Goal: Information Seeking & Learning: Learn about a topic

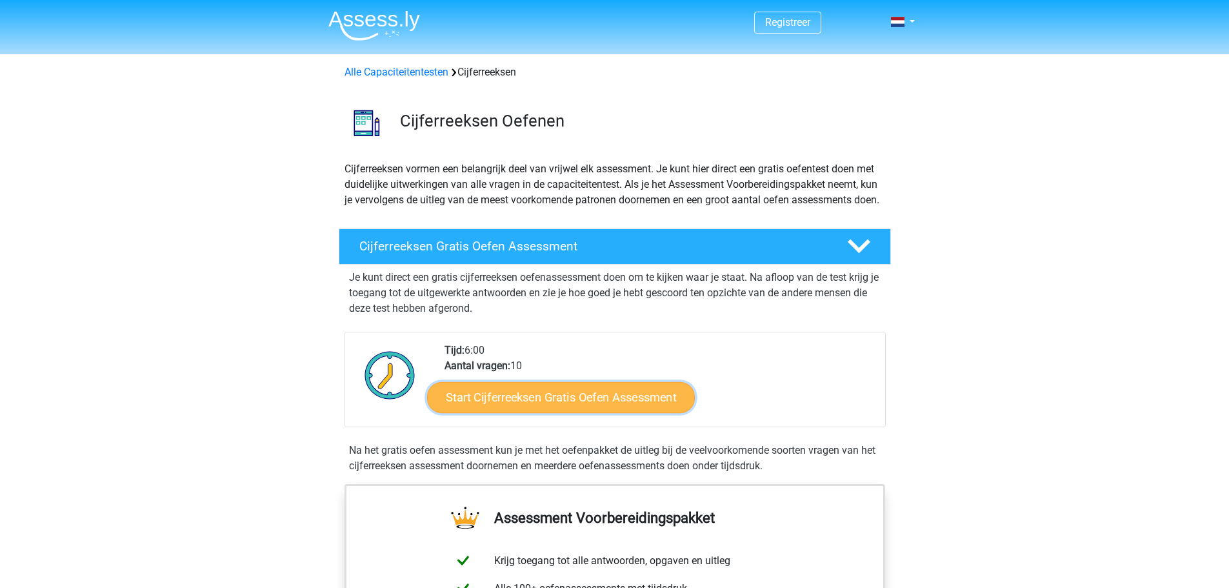
click at [566, 408] on link "Start Cijferreeksen Gratis Oefen Assessment" at bounding box center [561, 396] width 268 height 31
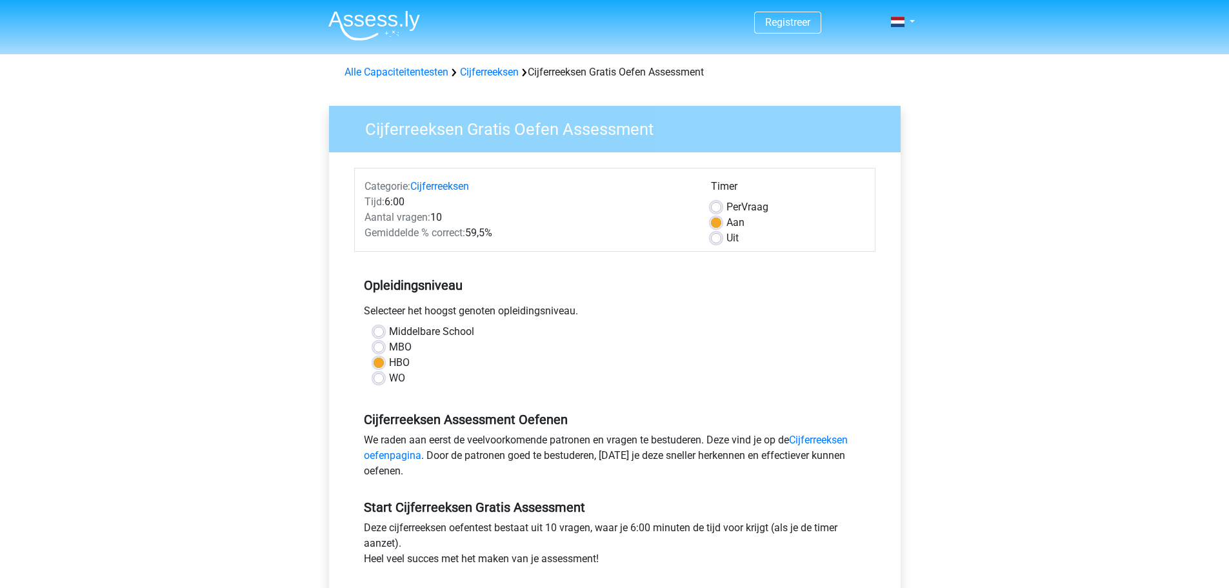
click at [724, 207] on div "Per Vraag" at bounding box center [788, 206] width 154 height 15
click at [727, 205] on label "Per Vraag" at bounding box center [748, 206] width 42 height 15
click at [718, 205] on input "Per Vraag" at bounding box center [716, 205] width 10 height 13
radio input "true"
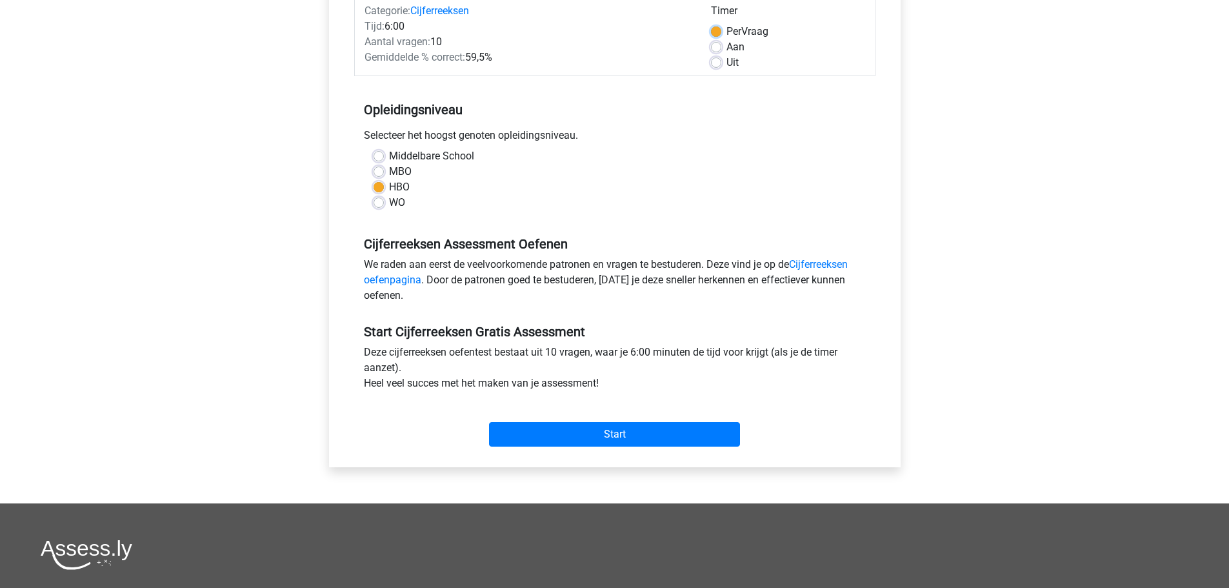
scroll to position [194, 0]
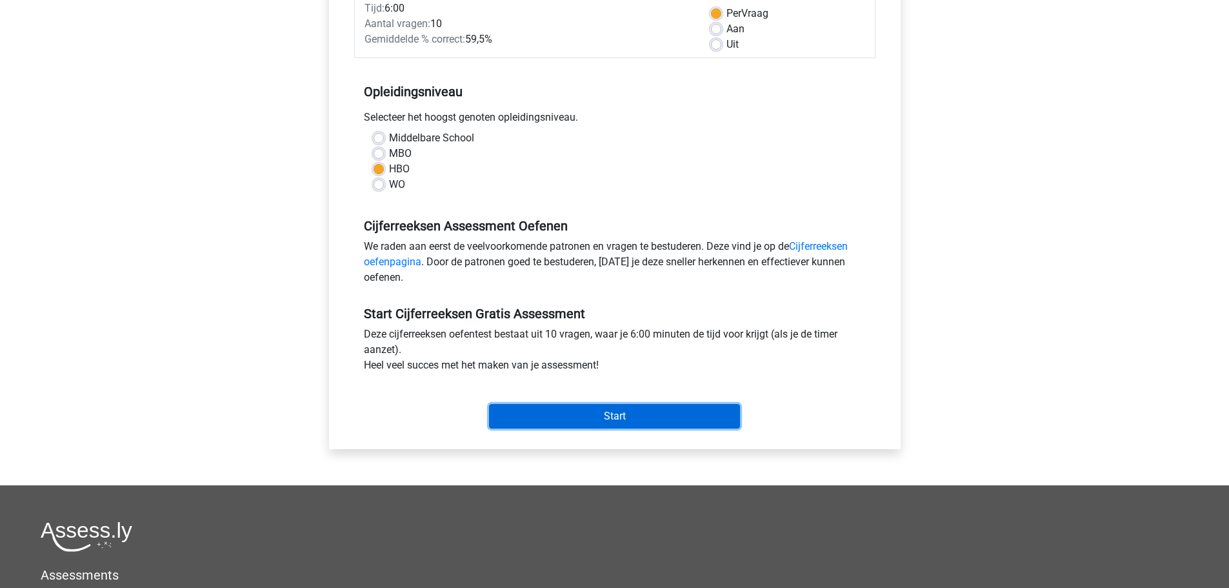
click at [596, 408] on input "Start" at bounding box center [614, 416] width 251 height 25
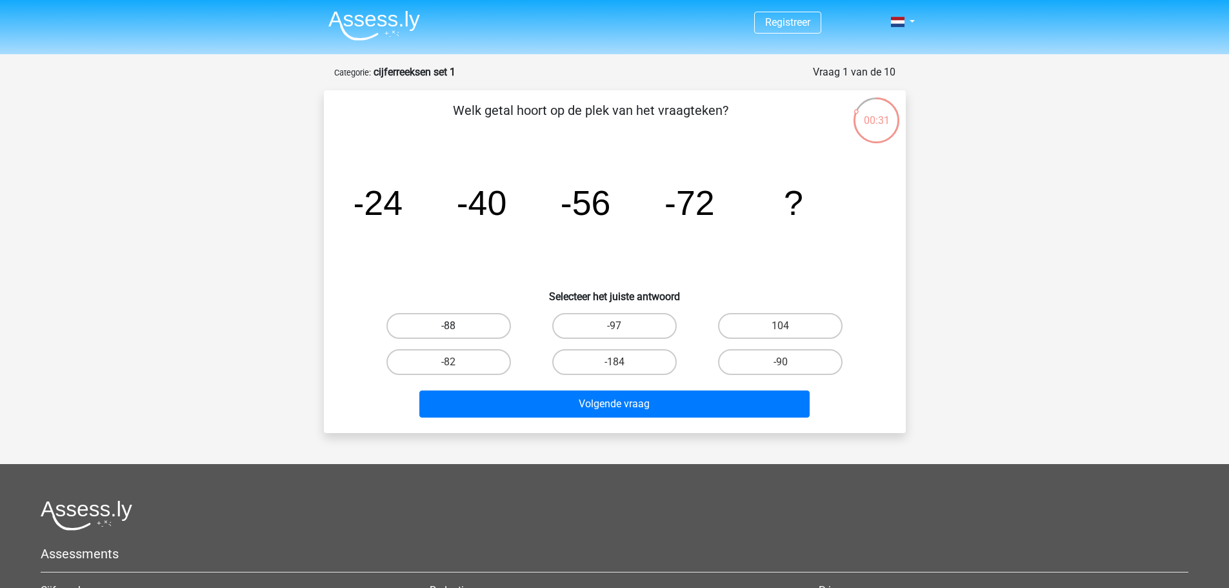
click at [414, 327] on label "-88" at bounding box center [449, 326] width 125 height 26
click at [449, 327] on input "-88" at bounding box center [453, 330] width 8 height 8
radio input "true"
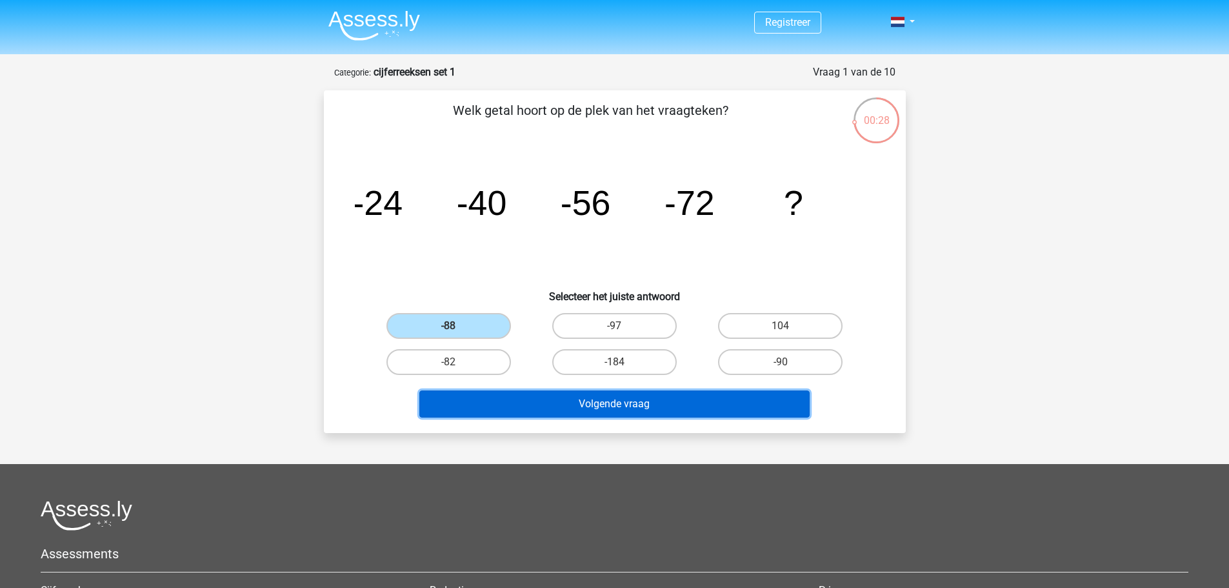
click at [657, 404] on button "Volgende vraag" at bounding box center [614, 403] width 390 height 27
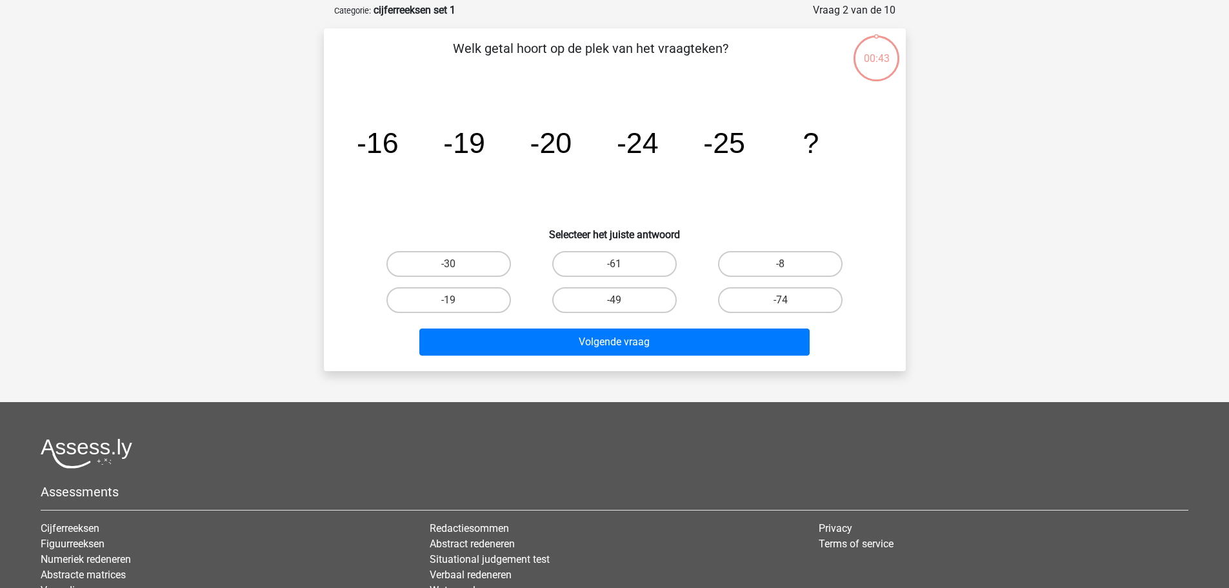
scroll to position [65, 0]
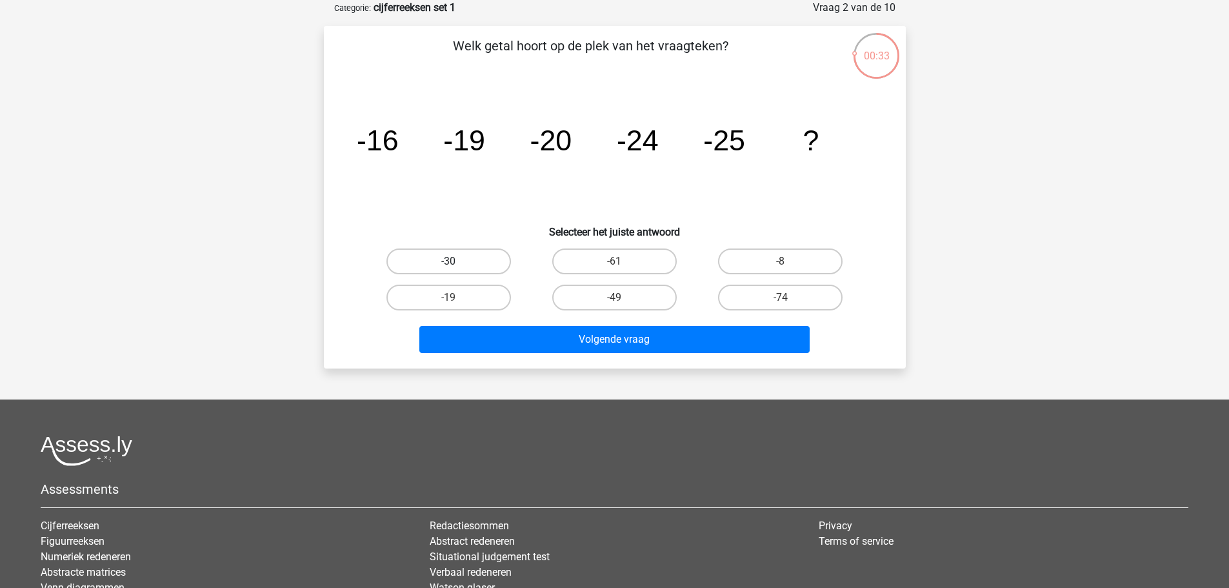
click at [468, 265] on label "-30" at bounding box center [449, 261] width 125 height 26
click at [457, 265] on input "-30" at bounding box center [453, 265] width 8 height 8
radio input "true"
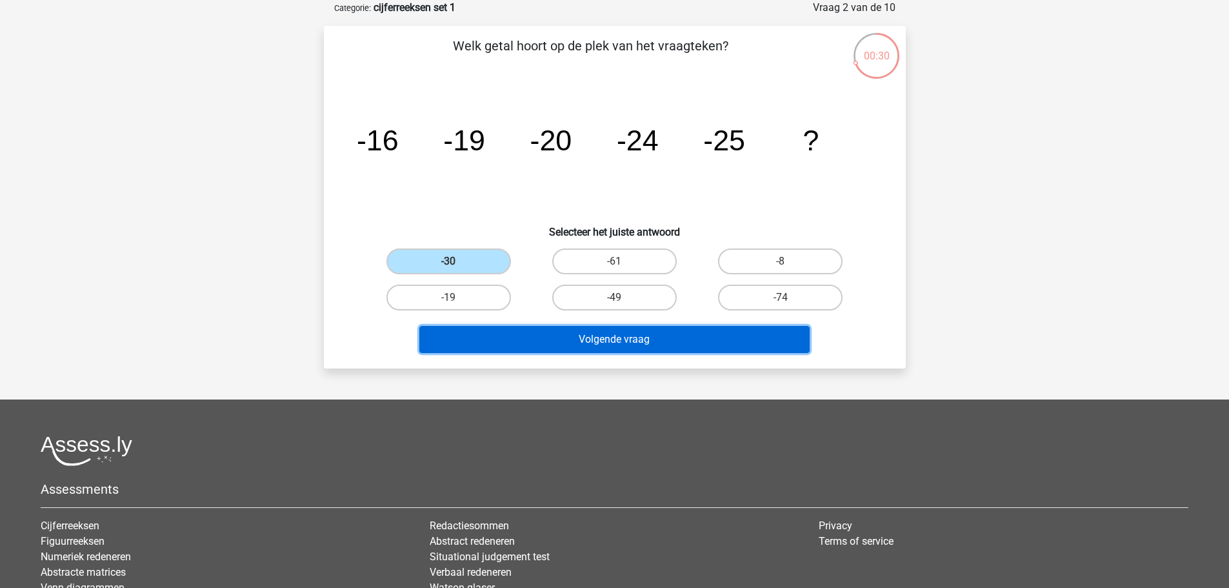
click at [627, 348] on button "Volgende vraag" at bounding box center [614, 339] width 390 height 27
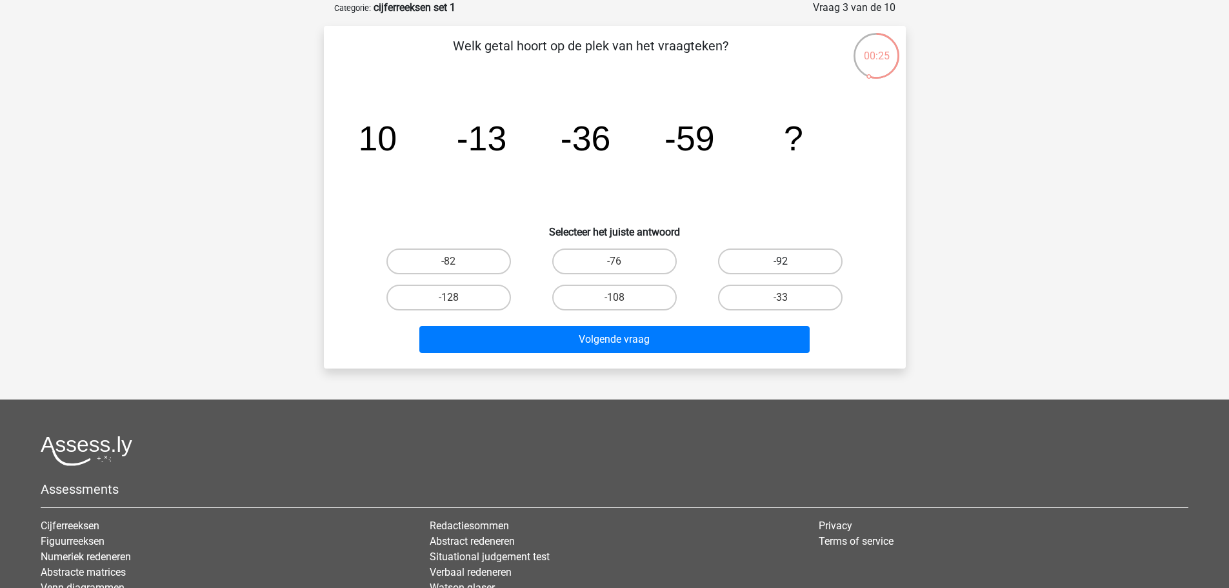
click at [805, 261] on label "-92" at bounding box center [780, 261] width 125 height 26
click at [789, 261] on input "-92" at bounding box center [785, 265] width 8 height 8
radio input "true"
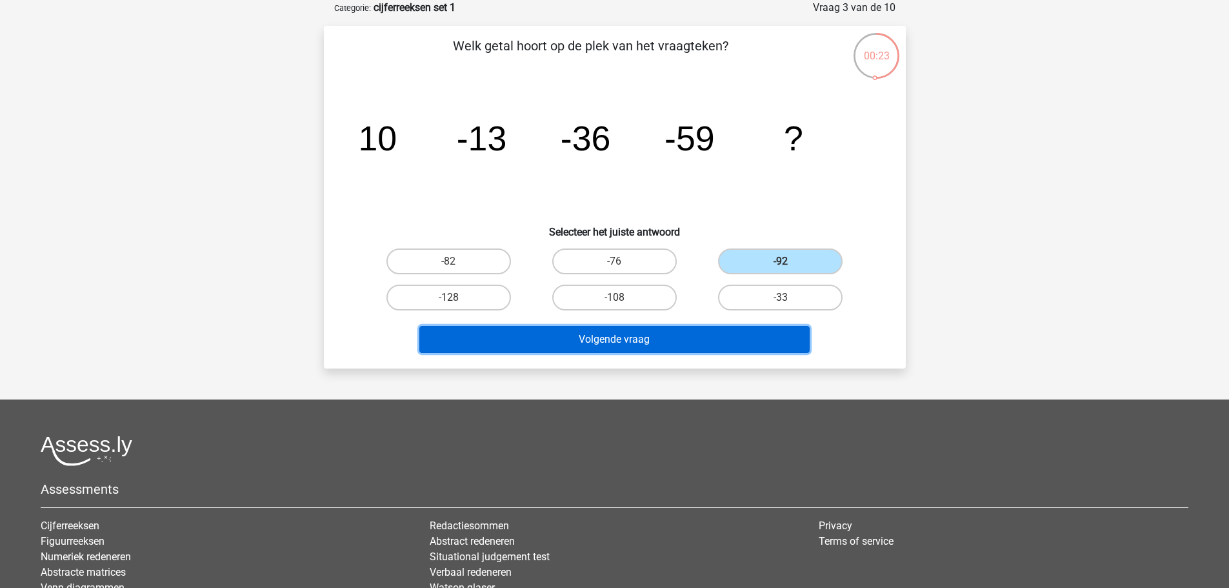
click at [612, 349] on button "Volgende vraag" at bounding box center [614, 339] width 390 height 27
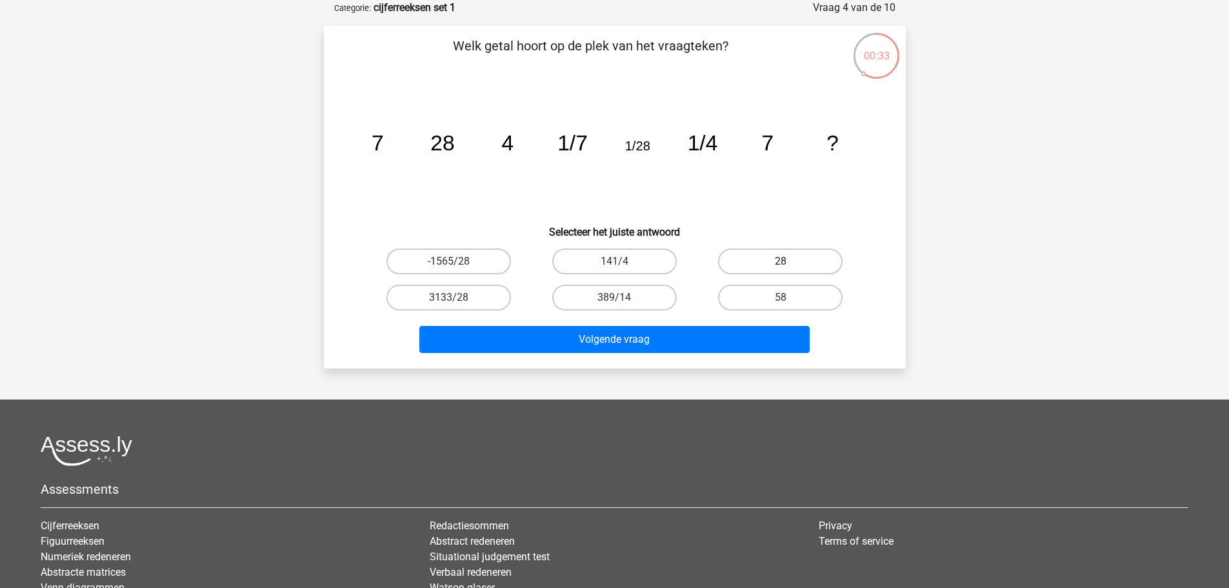
click at [800, 259] on label "28" at bounding box center [780, 261] width 125 height 26
click at [789, 261] on input "28" at bounding box center [785, 265] width 8 height 8
radio input "true"
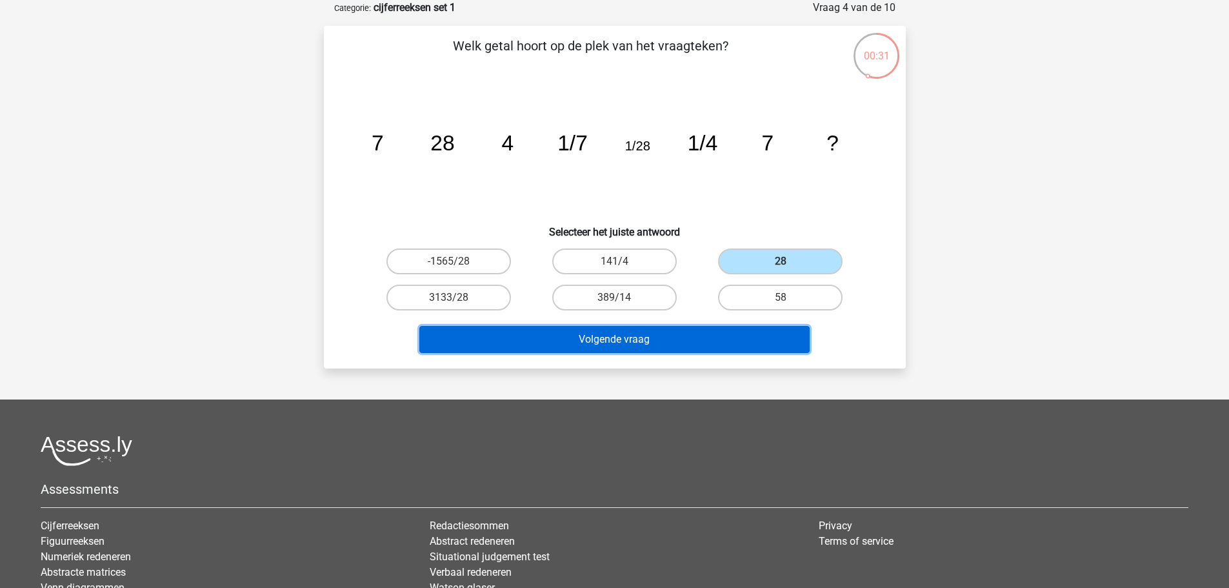
click at [559, 351] on button "Volgende vraag" at bounding box center [614, 339] width 390 height 27
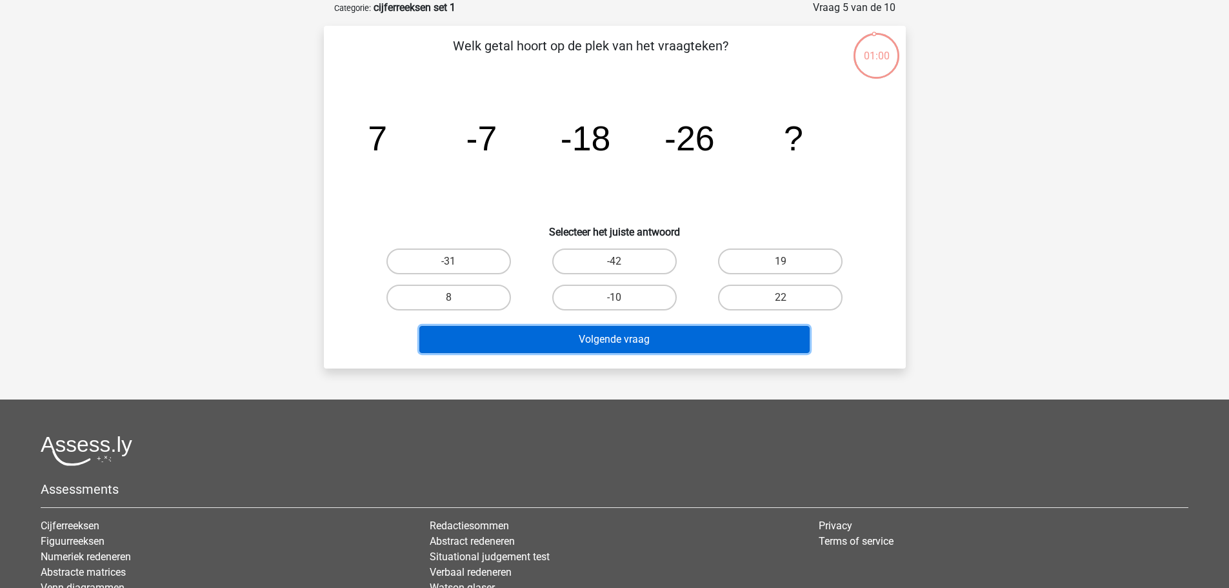
click at [559, 349] on button "Volgende vraag" at bounding box center [614, 339] width 390 height 27
click at [556, 349] on button "Volgende vraag" at bounding box center [614, 339] width 390 height 27
click at [592, 341] on button "Volgende vraag" at bounding box center [614, 339] width 390 height 27
click at [591, 338] on button "Volgende vraag" at bounding box center [614, 339] width 390 height 27
click at [589, 339] on button "Volgende vraag" at bounding box center [614, 339] width 390 height 27
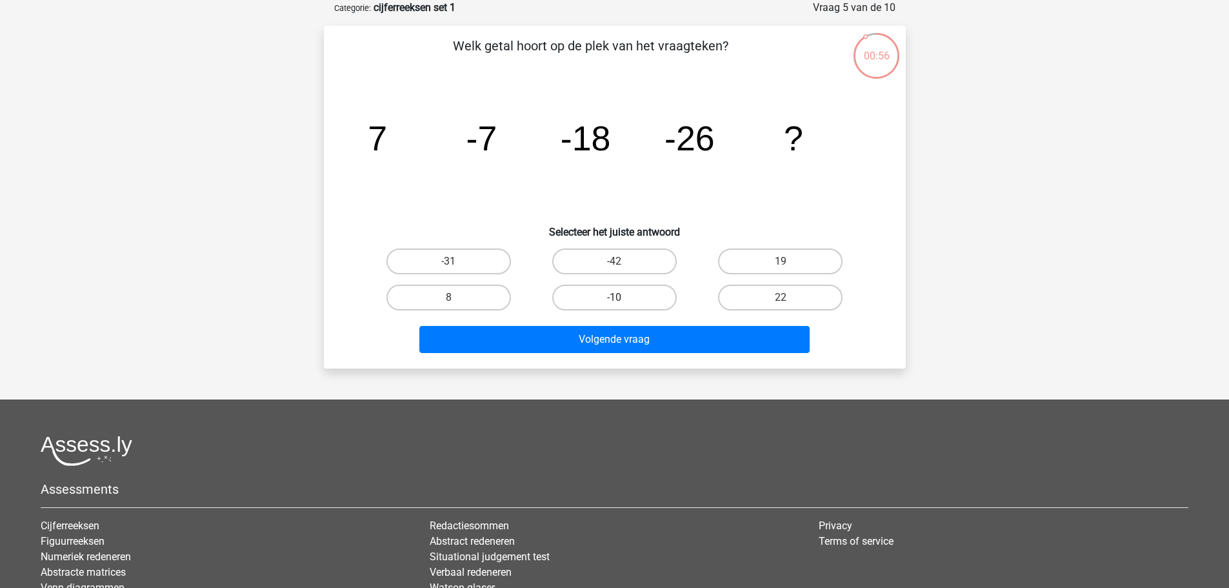
drag, startPoint x: 596, startPoint y: 310, endPoint x: 596, endPoint y: 304, distance: 6.5
click at [597, 307] on div "-10" at bounding box center [615, 297] width 166 height 36
click at [596, 303] on label "-10" at bounding box center [614, 298] width 125 height 26
click at [614, 303] on input "-10" at bounding box center [618, 302] width 8 height 8
radio input "true"
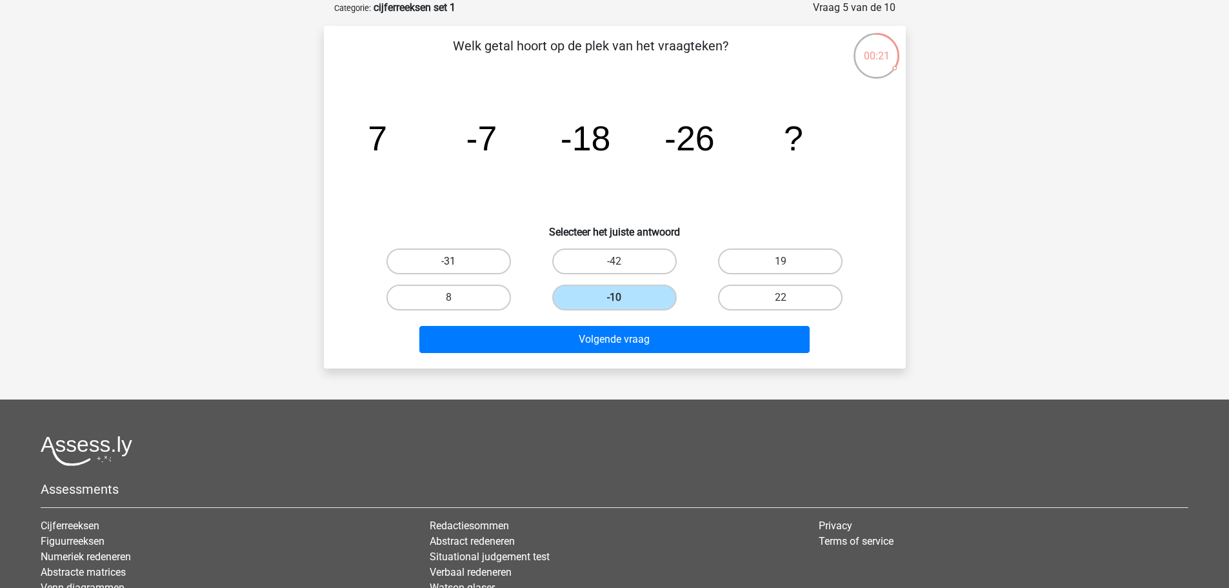
click at [406, 258] on label "-31" at bounding box center [449, 261] width 125 height 26
click at [449, 261] on input "-31" at bounding box center [453, 265] width 8 height 8
radio input "true"
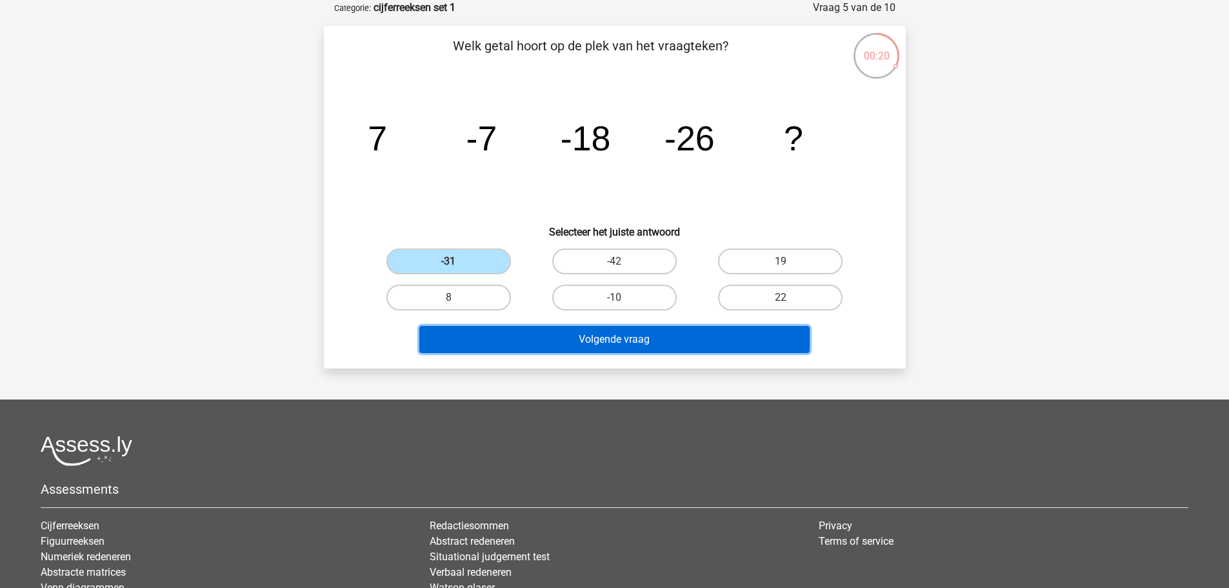
click at [665, 341] on button "Volgende vraag" at bounding box center [614, 339] width 390 height 27
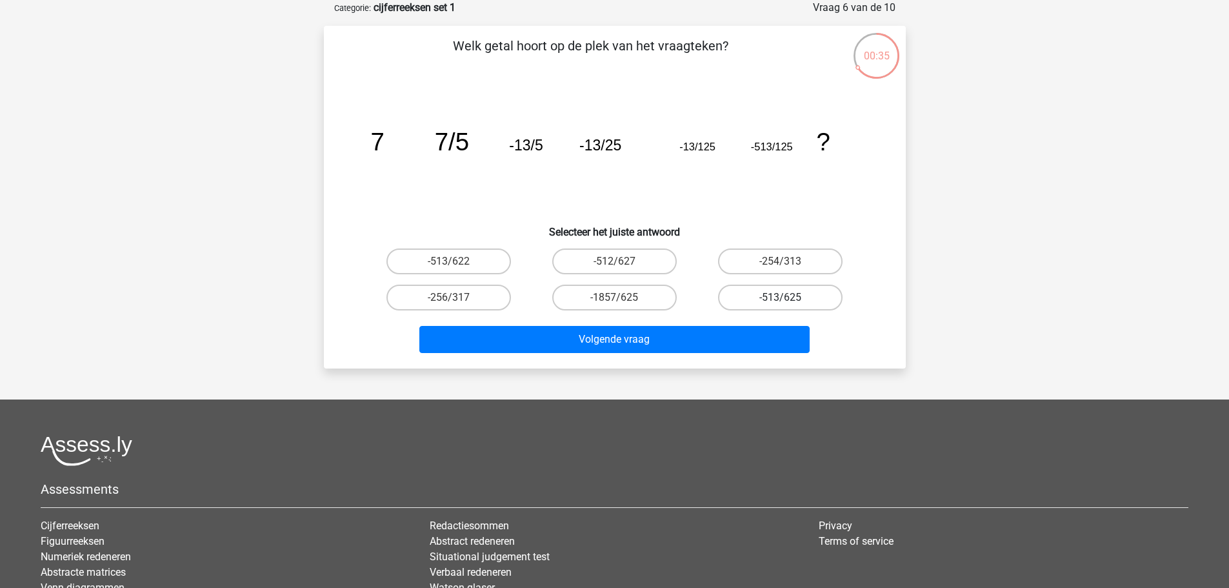
click at [788, 294] on div "-513/625" at bounding box center [781, 298] width 156 height 26
click at [787, 295] on label "-513/625" at bounding box center [780, 298] width 125 height 26
click at [787, 298] on input "-513/625" at bounding box center [785, 302] width 8 height 8
radio input "true"
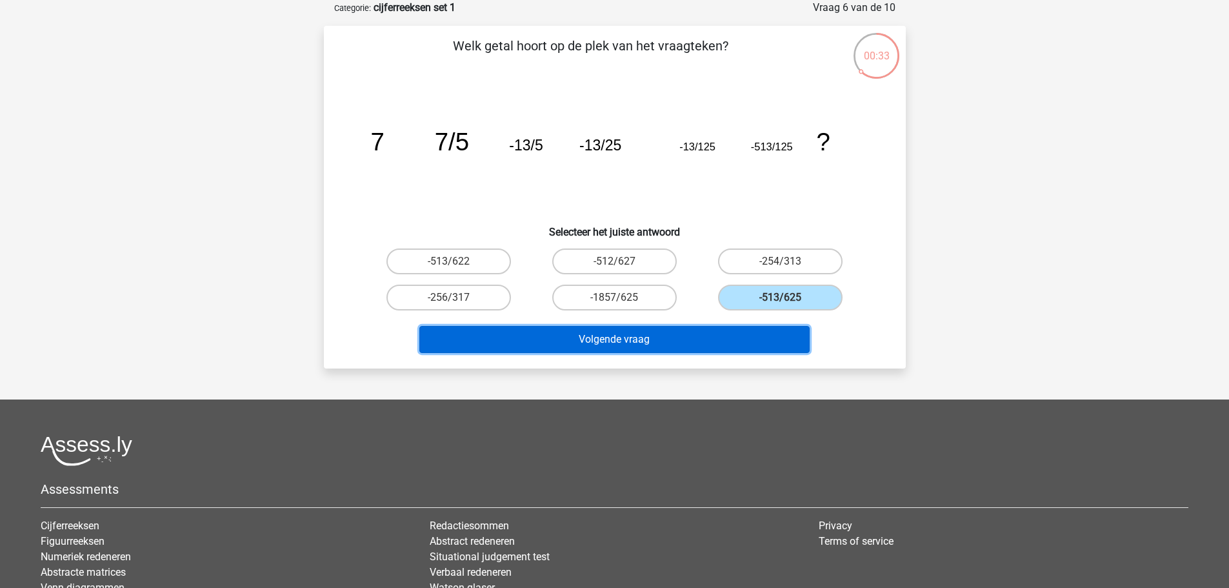
click at [732, 345] on button "Volgende vraag" at bounding box center [614, 339] width 390 height 27
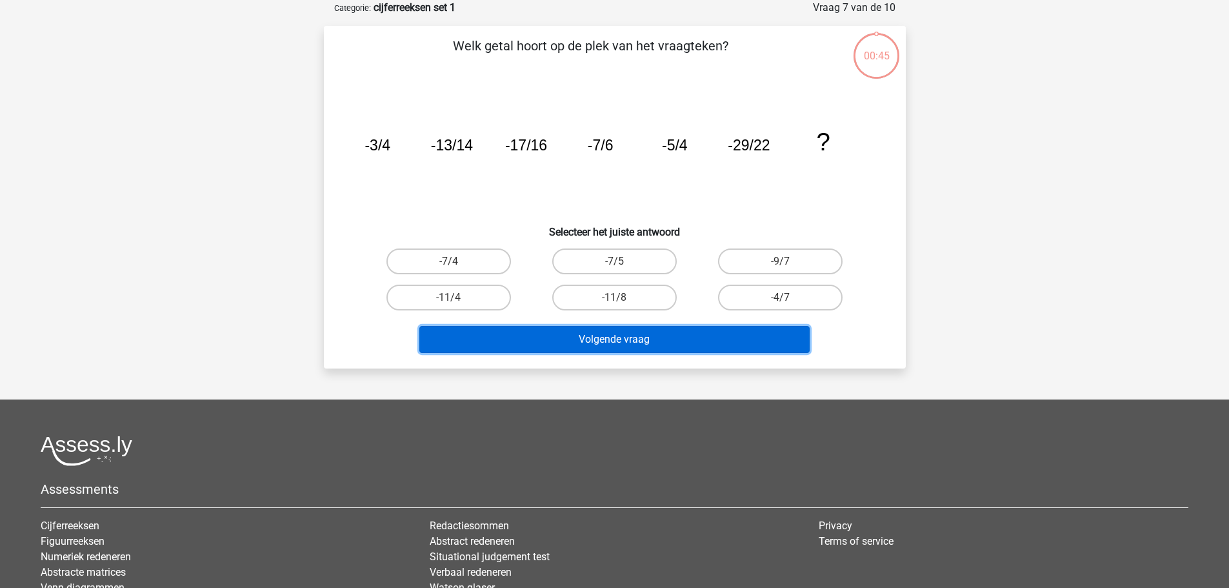
click at [732, 343] on button "Volgende vraag" at bounding box center [614, 339] width 390 height 27
click at [732, 339] on button "Volgende vraag" at bounding box center [614, 339] width 390 height 27
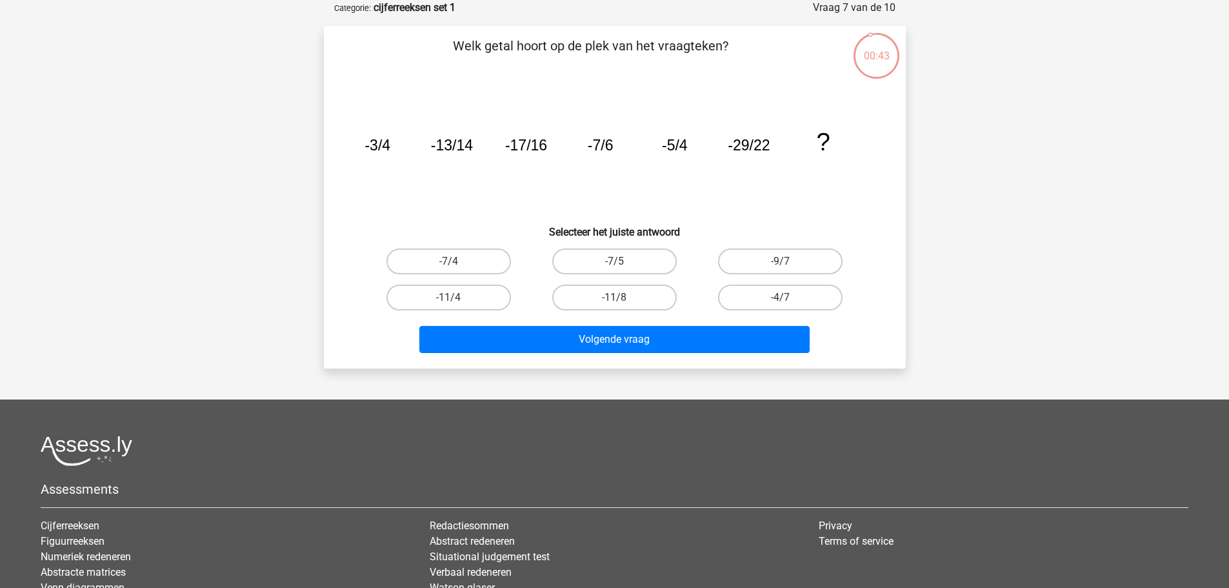
click at [609, 283] on div "-11/8" at bounding box center [615, 297] width 166 height 36
click at [605, 293] on label "-11/8" at bounding box center [614, 298] width 125 height 26
click at [614, 298] on input "-11/8" at bounding box center [618, 302] width 8 height 8
radio input "true"
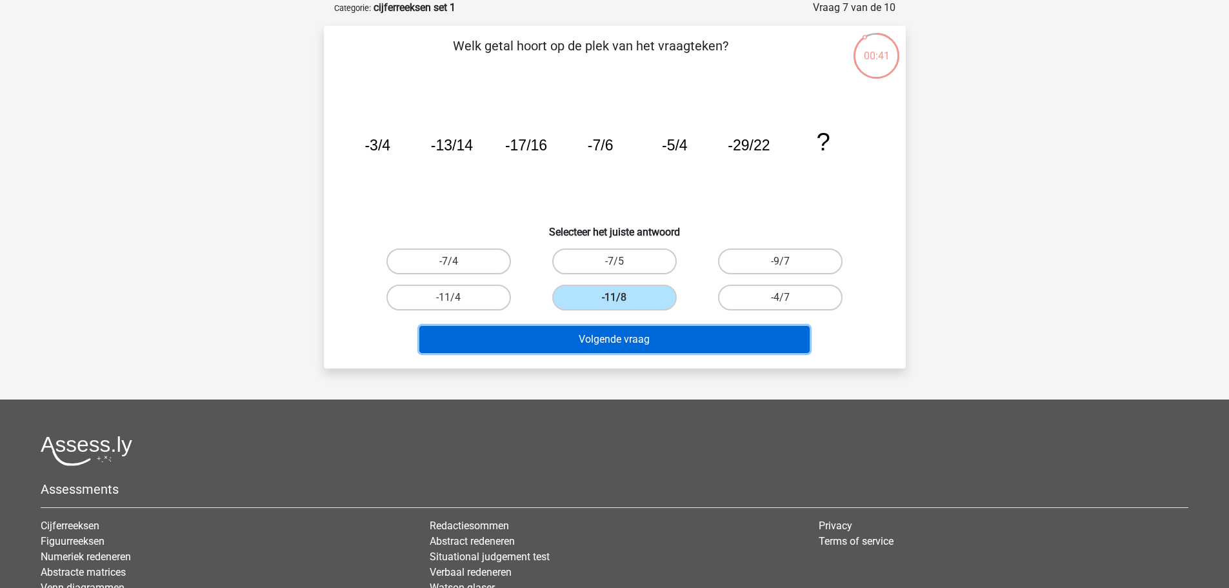
click at [601, 343] on button "Volgende vraag" at bounding box center [614, 339] width 390 height 27
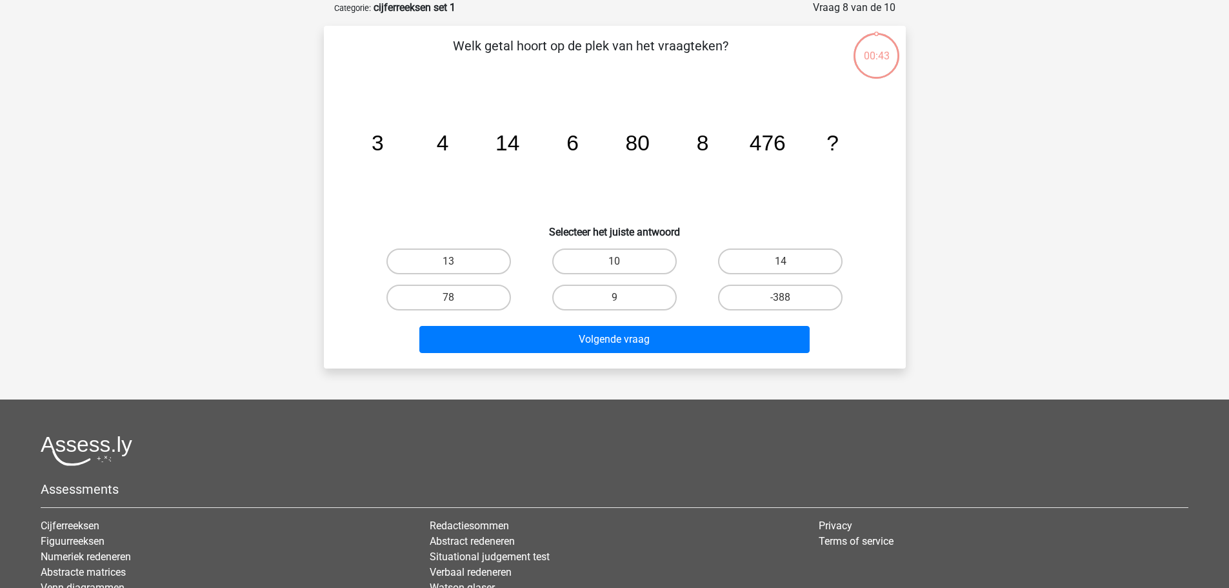
drag, startPoint x: 616, startPoint y: 312, endPoint x: 616, endPoint y: 303, distance: 9.0
click at [616, 310] on div "9" at bounding box center [615, 297] width 166 height 36
click at [616, 305] on input "9" at bounding box center [618, 302] width 8 height 8
radio input "true"
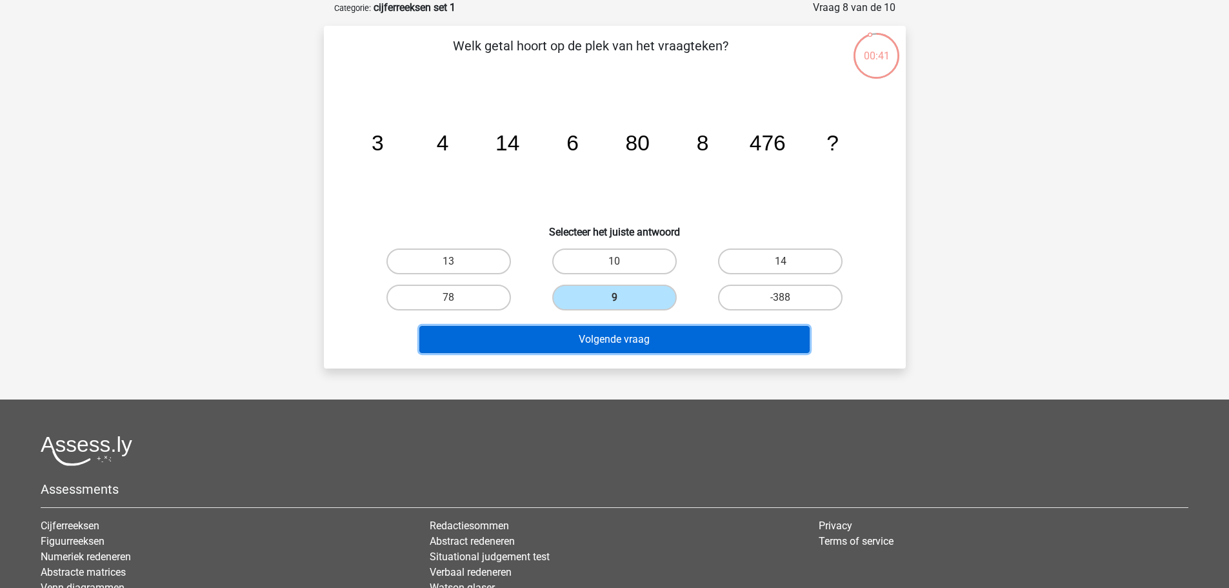
drag, startPoint x: 614, startPoint y: 342, endPoint x: 603, endPoint y: 312, distance: 31.4
click at [610, 328] on button "Volgende vraag" at bounding box center [614, 339] width 390 height 27
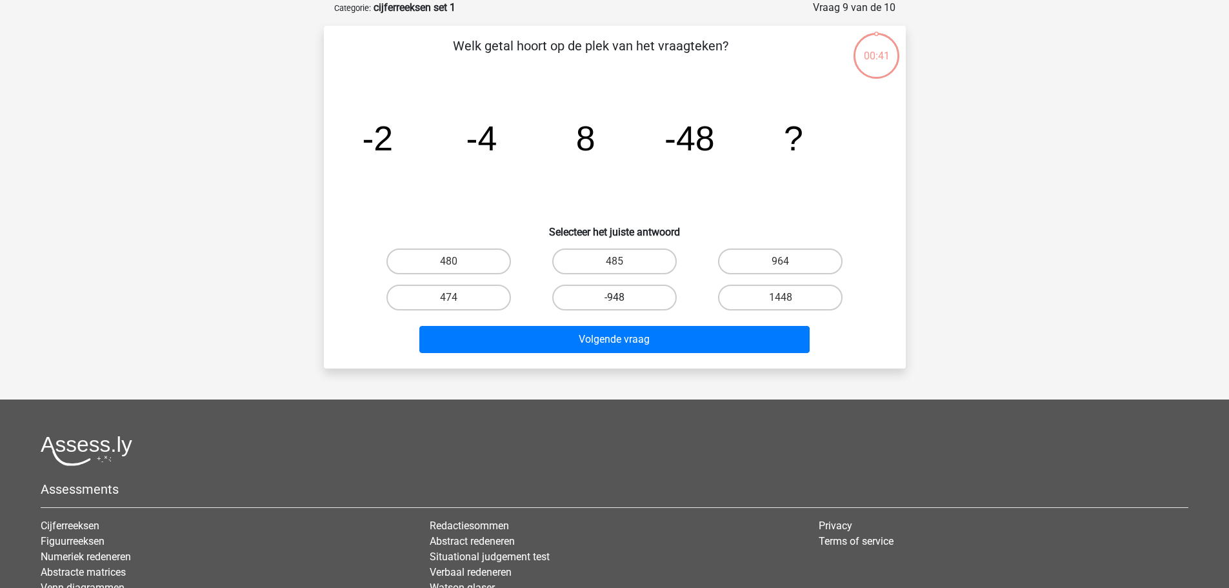
click at [610, 296] on label "-948" at bounding box center [614, 298] width 125 height 26
click at [614, 298] on input "-948" at bounding box center [618, 302] width 8 height 8
radio input "true"
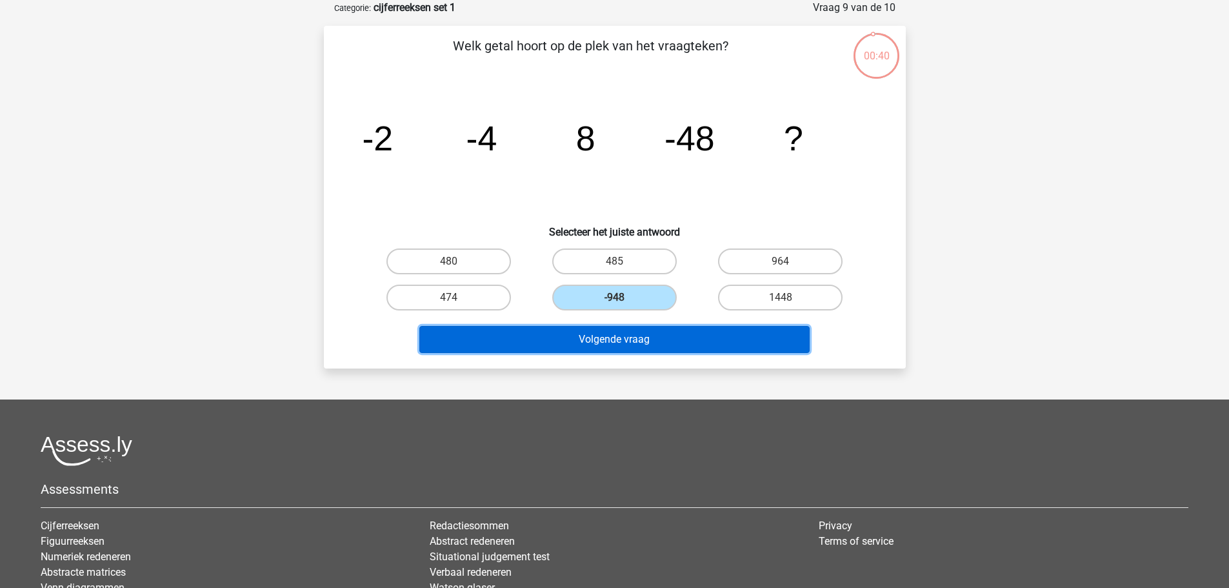
click at [591, 336] on button "Volgende vraag" at bounding box center [614, 339] width 390 height 27
click at [591, 329] on button "Resultaten" at bounding box center [614, 339] width 390 height 27
click at [623, 337] on button "Resultaten" at bounding box center [614, 339] width 390 height 27
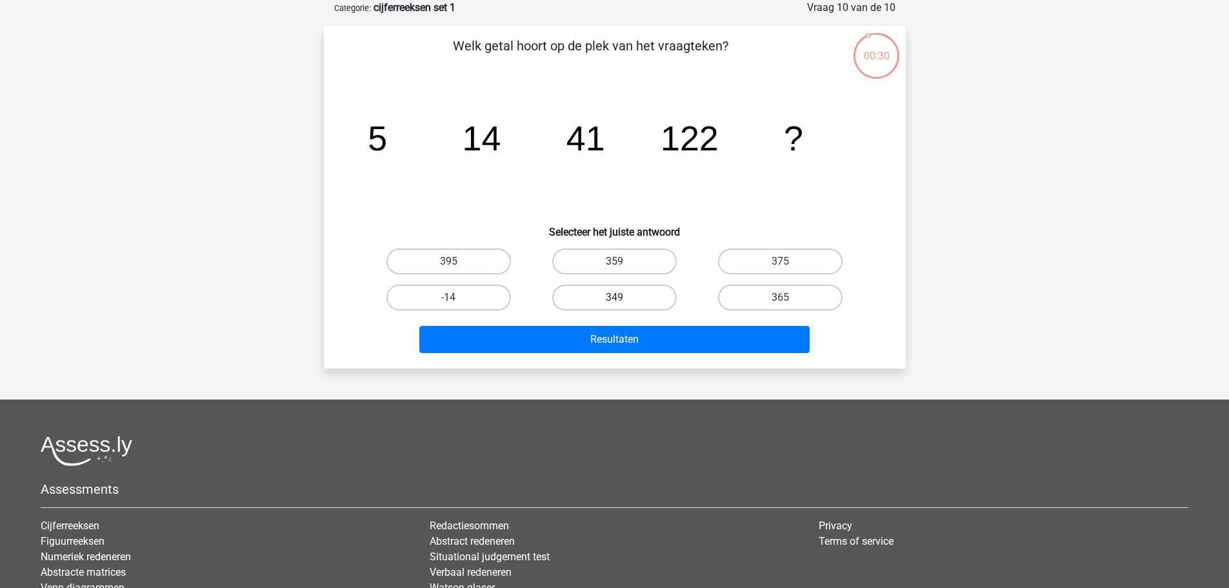
click at [625, 287] on label "349" at bounding box center [614, 298] width 125 height 26
click at [623, 298] on input "349" at bounding box center [618, 302] width 8 height 8
radio input "true"
click at [628, 353] on div "Resultaten" at bounding box center [615, 342] width 498 height 32
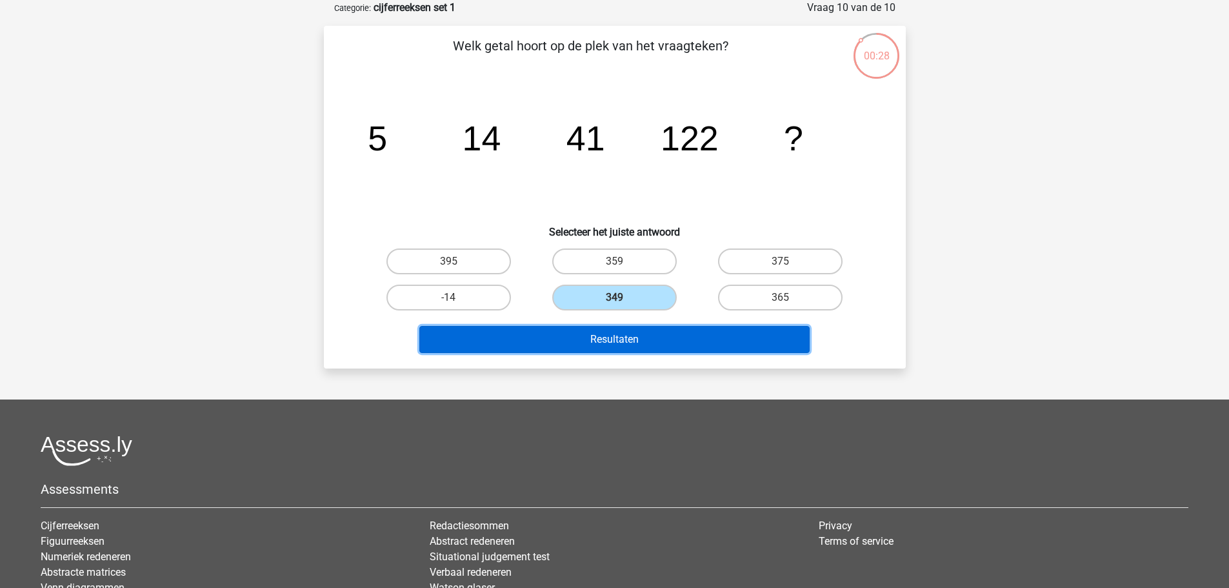
click at [632, 339] on button "Resultaten" at bounding box center [614, 339] width 390 height 27
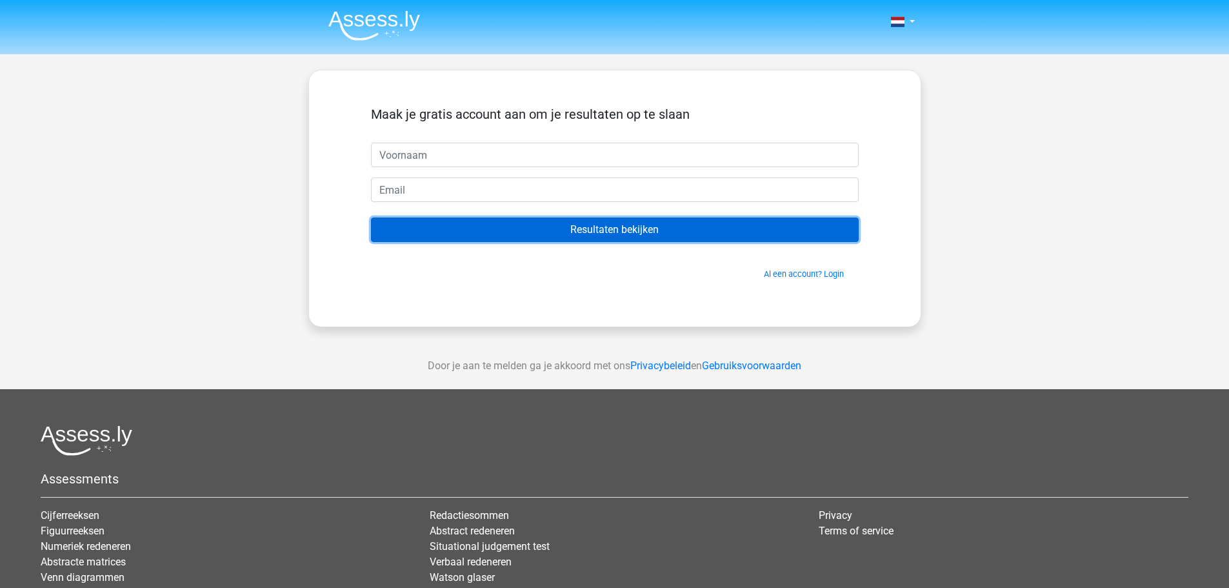
click at [586, 235] on input "Resultaten bekijken" at bounding box center [615, 229] width 488 height 25
click at [586, 234] on input "Resultaten bekijken" at bounding box center [615, 229] width 488 height 25
